Goal: Information Seeking & Learning: Find contact information

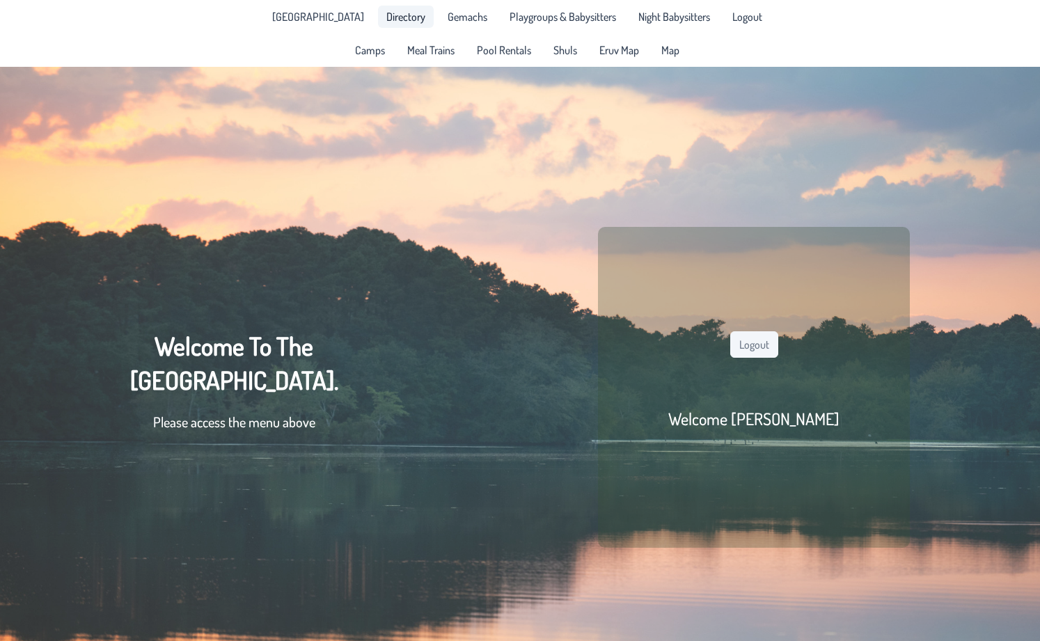
click at [386, 19] on span "Directory" at bounding box center [405, 16] width 39 height 11
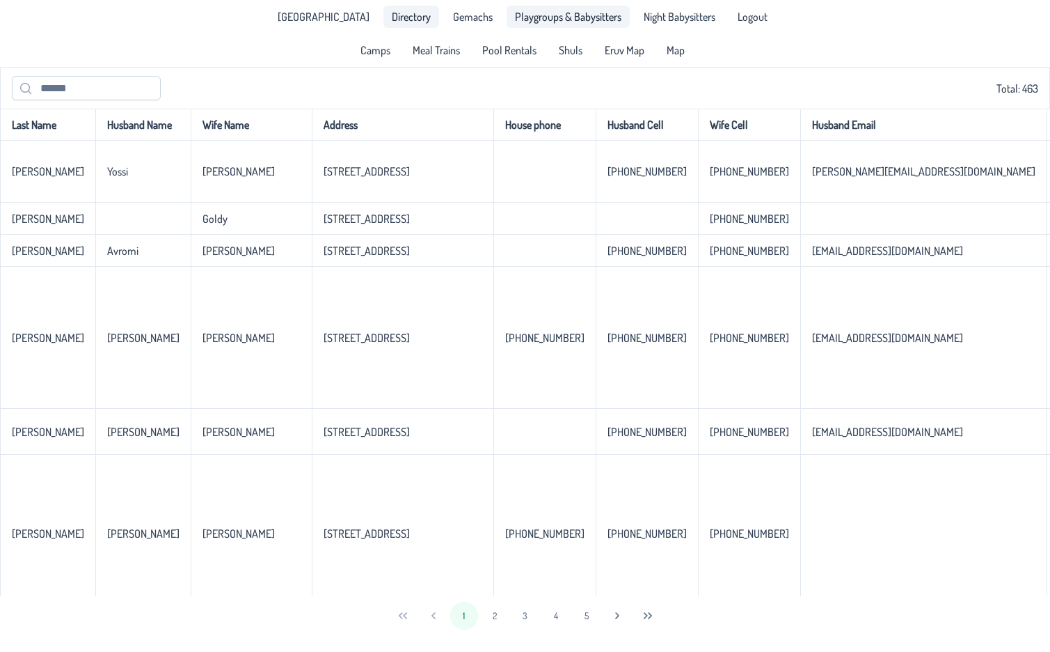
click at [547, 19] on span "Playgroups & Babysitters" at bounding box center [568, 16] width 107 height 11
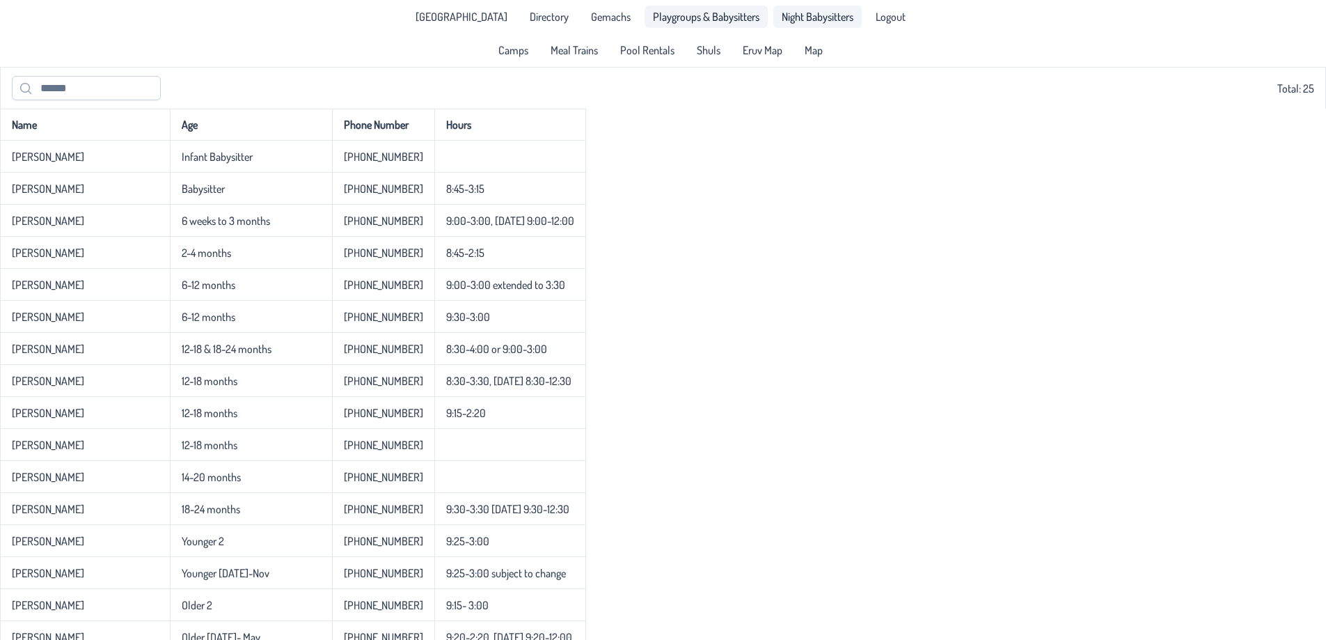
click at [782, 18] on span "Night Babysitters" at bounding box center [818, 16] width 72 height 11
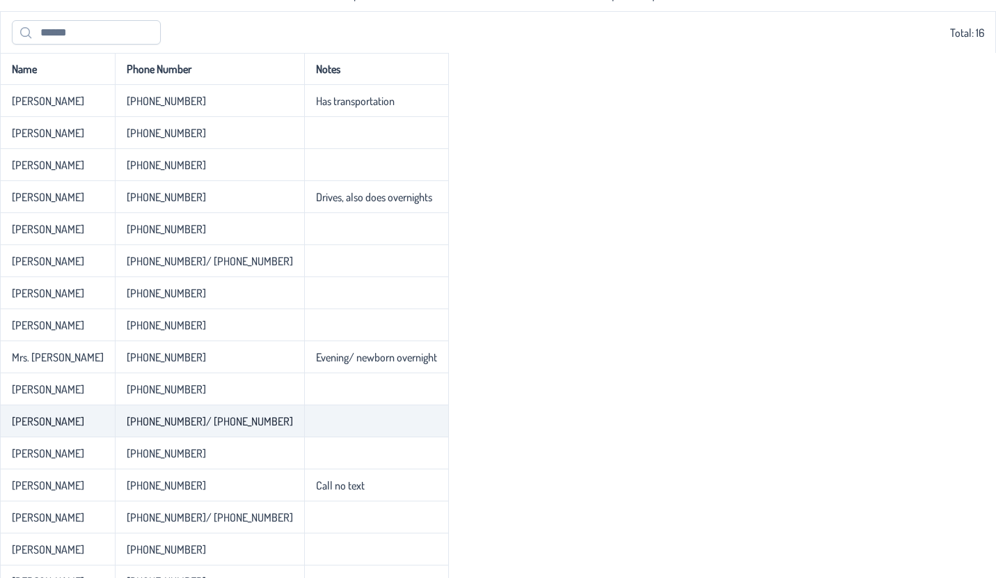
scroll to position [77, 0]
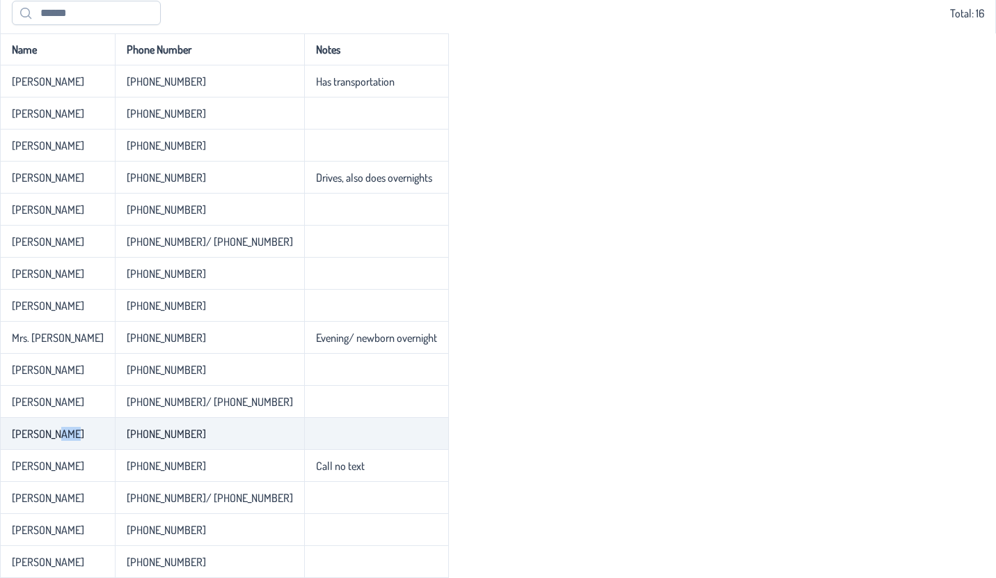
drag, startPoint x: 66, startPoint y: 433, endPoint x: 49, endPoint y: 439, distance: 18.3
click at [49, 439] on p-celleditor "[PERSON_NAME]" at bounding box center [48, 434] width 72 height 14
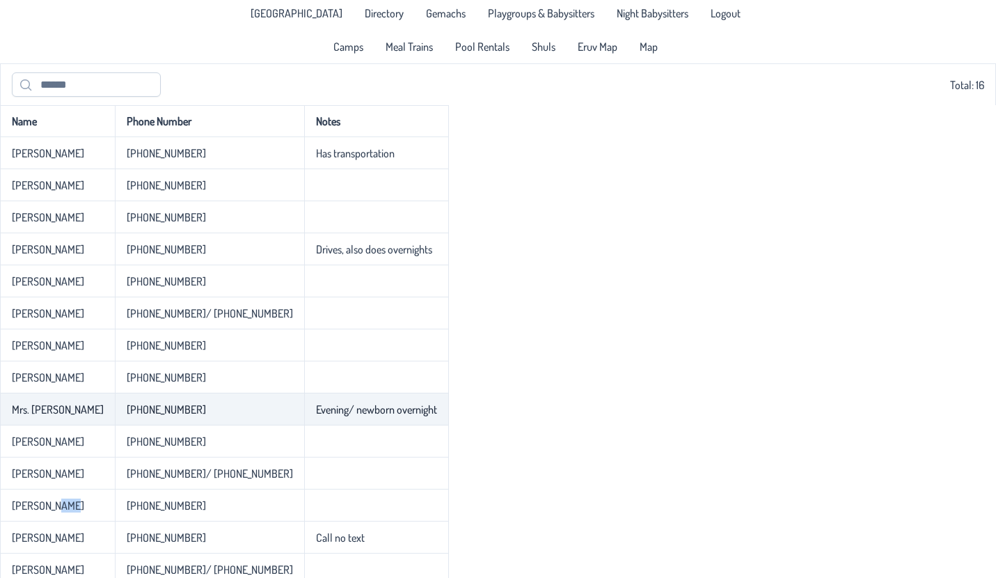
scroll to position [0, 0]
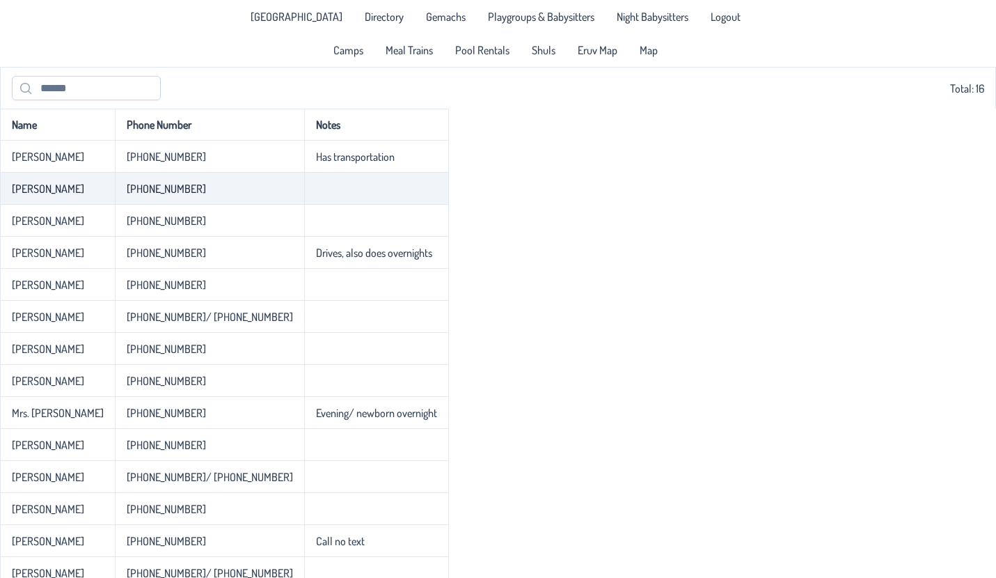
click at [38, 186] on p-celleditor "[PERSON_NAME]" at bounding box center [48, 189] width 72 height 14
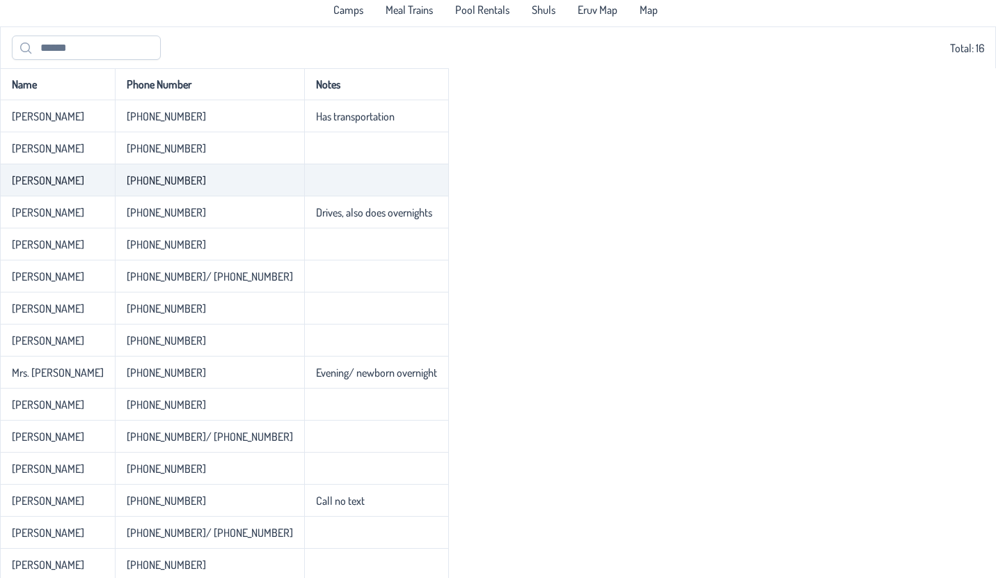
scroll to position [77, 0]
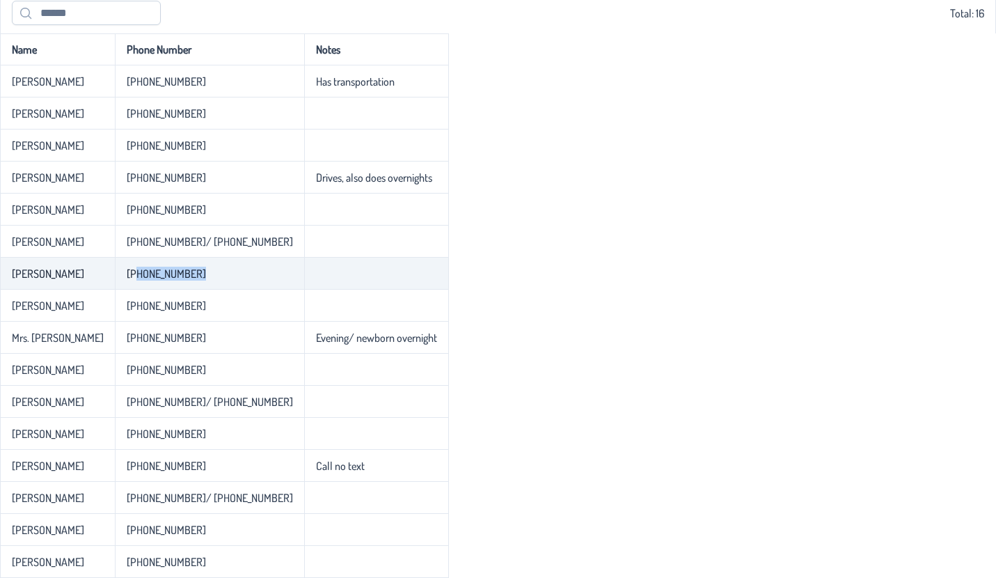
drag, startPoint x: 132, startPoint y: 271, endPoint x: 205, endPoint y: 271, distance: 73.8
click at [205, 271] on td "[PHONE_NUMBER]" at bounding box center [209, 274] width 189 height 32
drag, startPoint x: 14, startPoint y: 276, endPoint x: 185, endPoint y: 281, distance: 171.3
click at [185, 281] on tr "[PERSON_NAME] [PHONE_NUMBER]" at bounding box center [224, 274] width 449 height 32
